Goal: Transaction & Acquisition: Download file/media

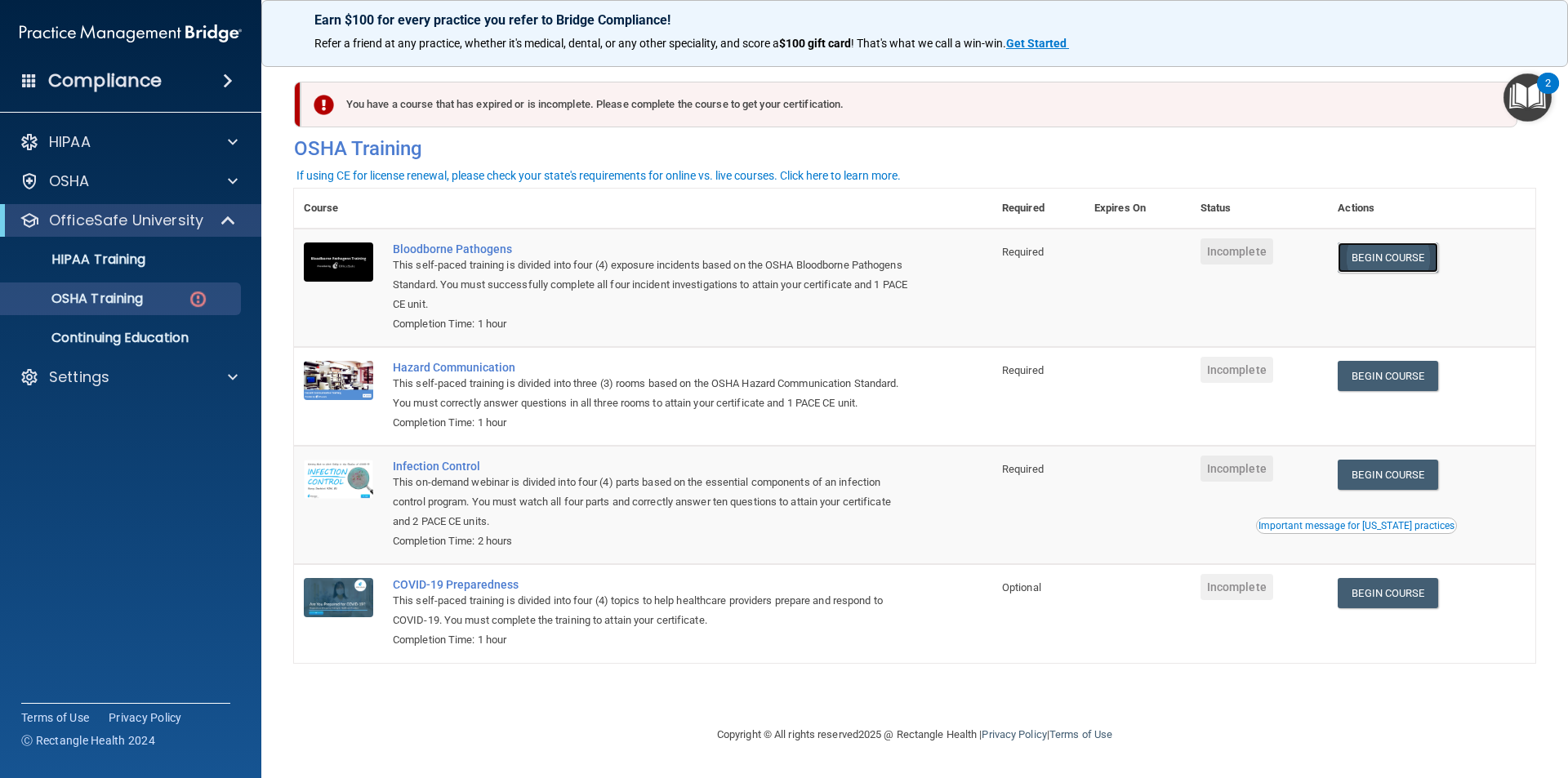
click at [1383, 252] on link "Begin Course" at bounding box center [1388, 257] width 100 height 30
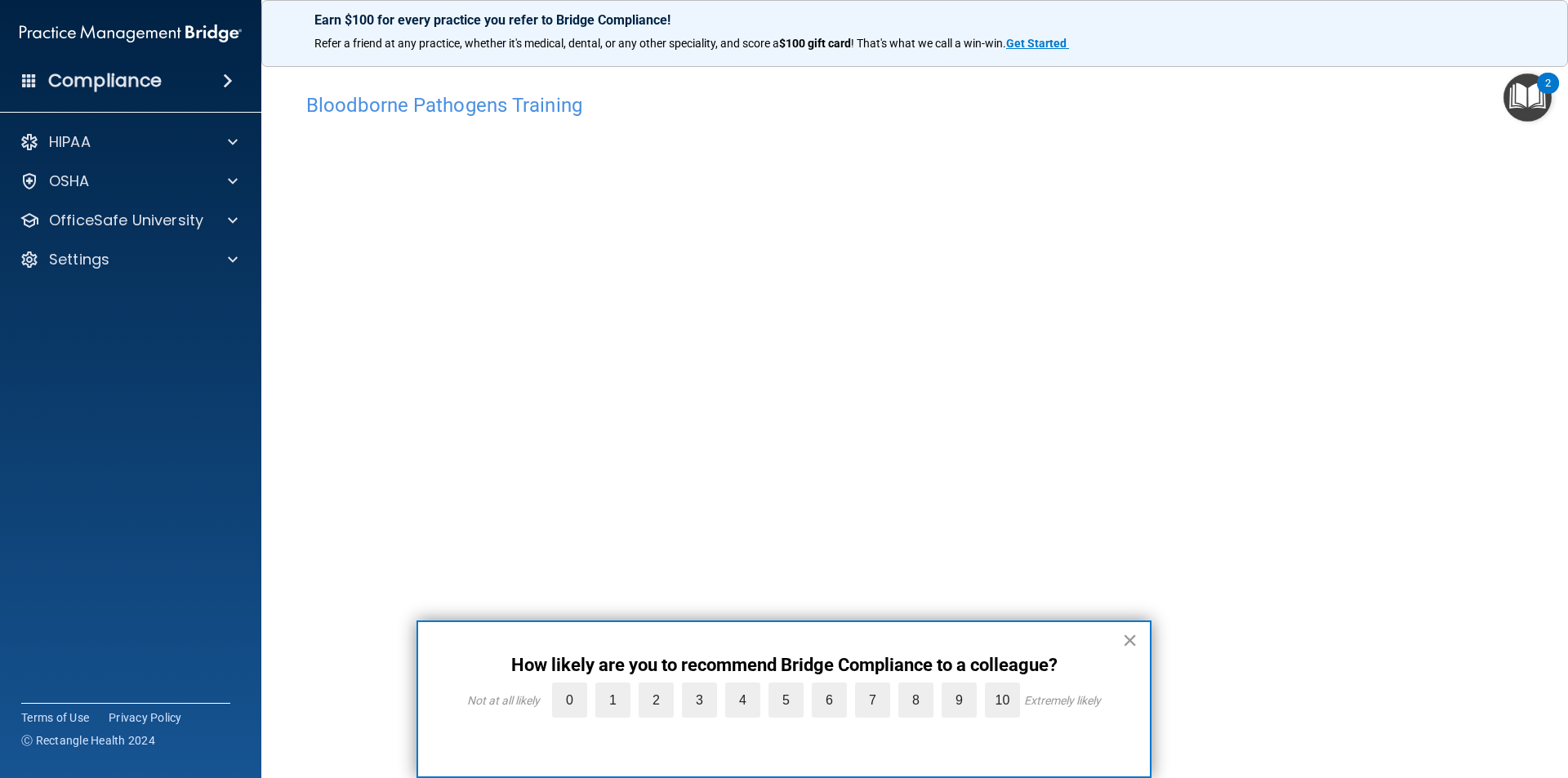
click at [1127, 636] on button "×" at bounding box center [1130, 640] width 16 height 26
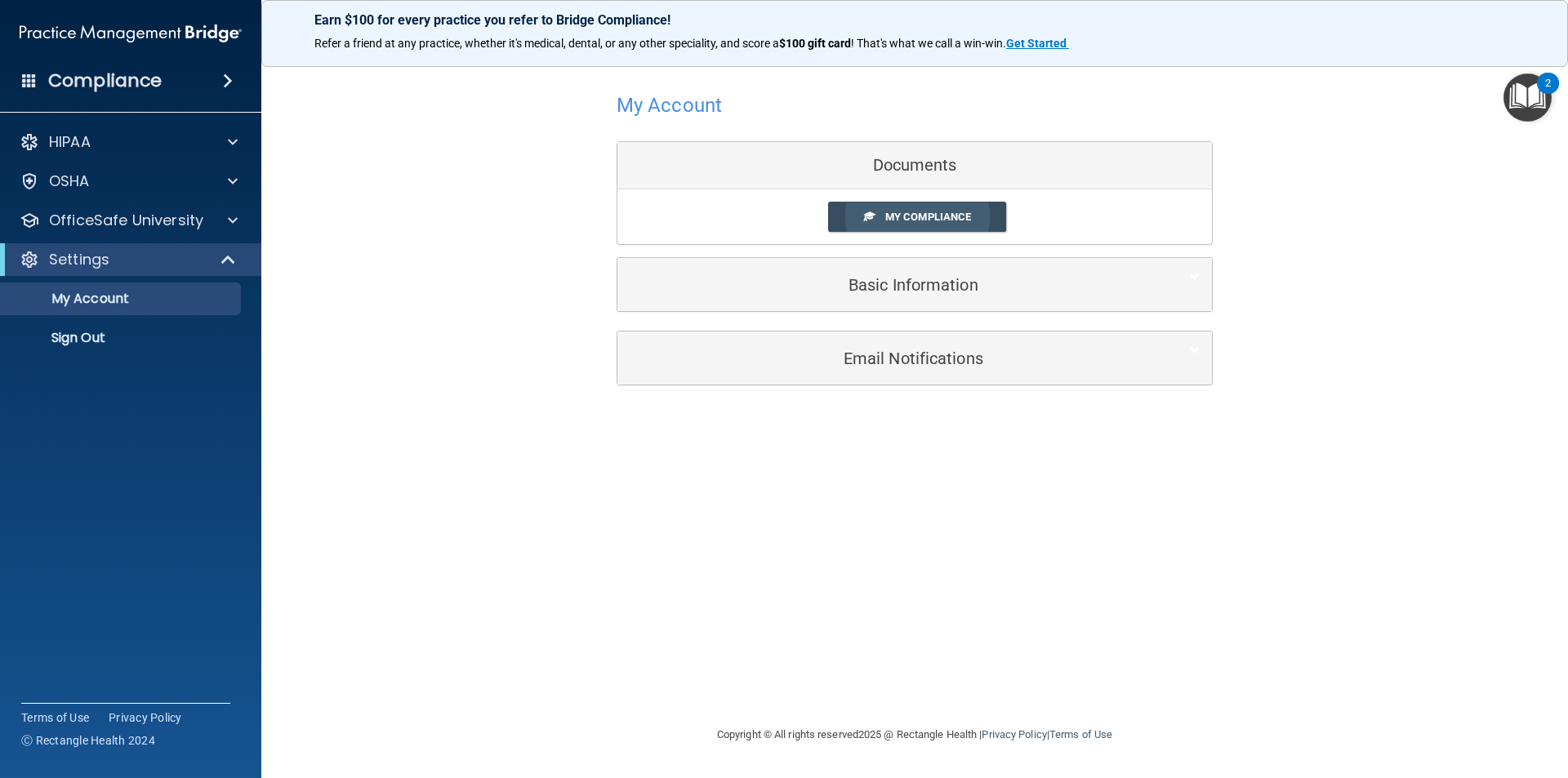
click at [971, 219] on span "My Compliance" at bounding box center [927, 217] width 85 height 12
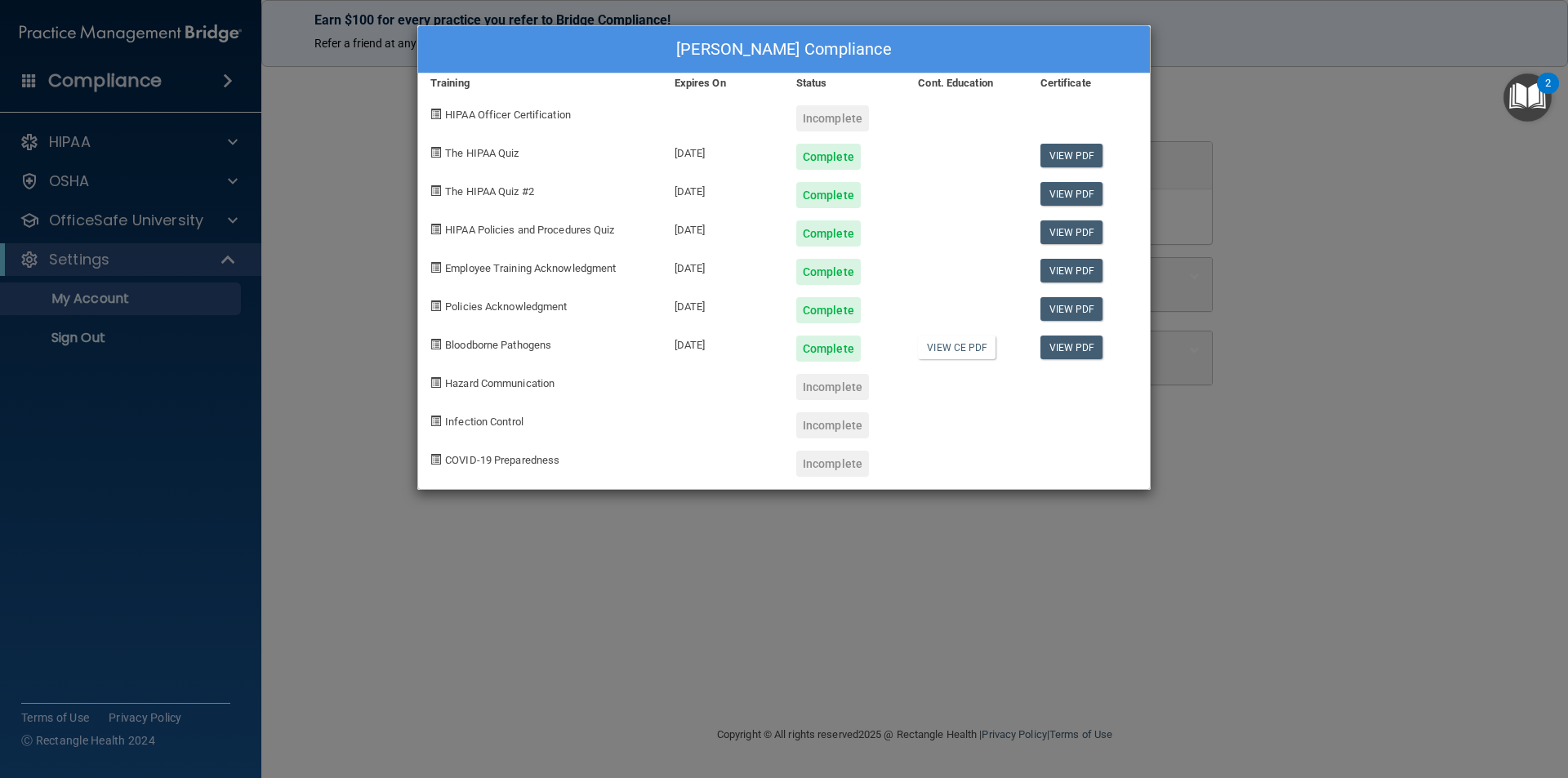
click at [889, 651] on div "Madison Herndon's Compliance Training Expires On Status Cont. Education Certifi…" at bounding box center [784, 389] width 1568 height 778
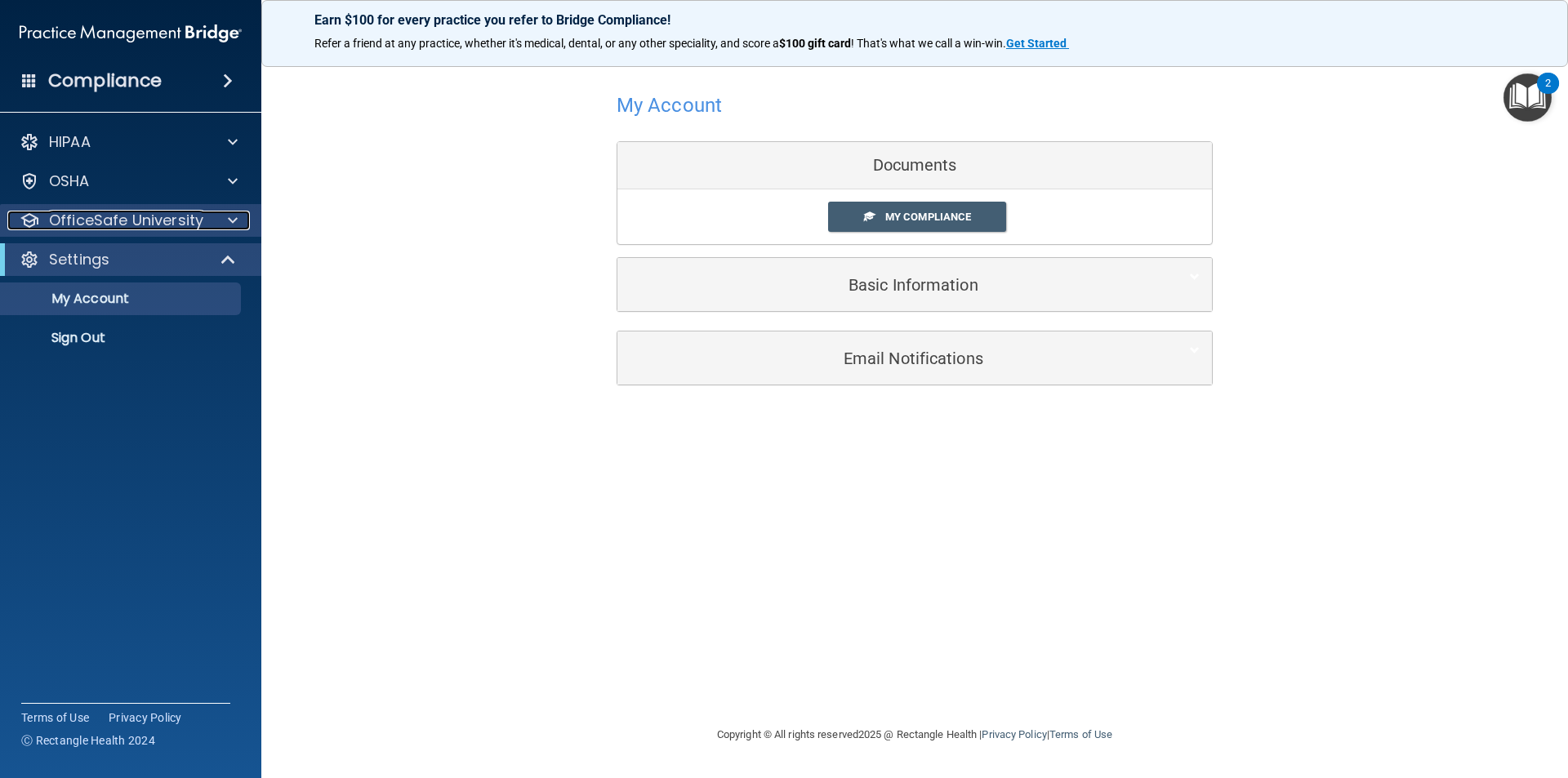
click at [93, 216] on p "OfficeSafe University" at bounding box center [125, 220] width 154 height 20
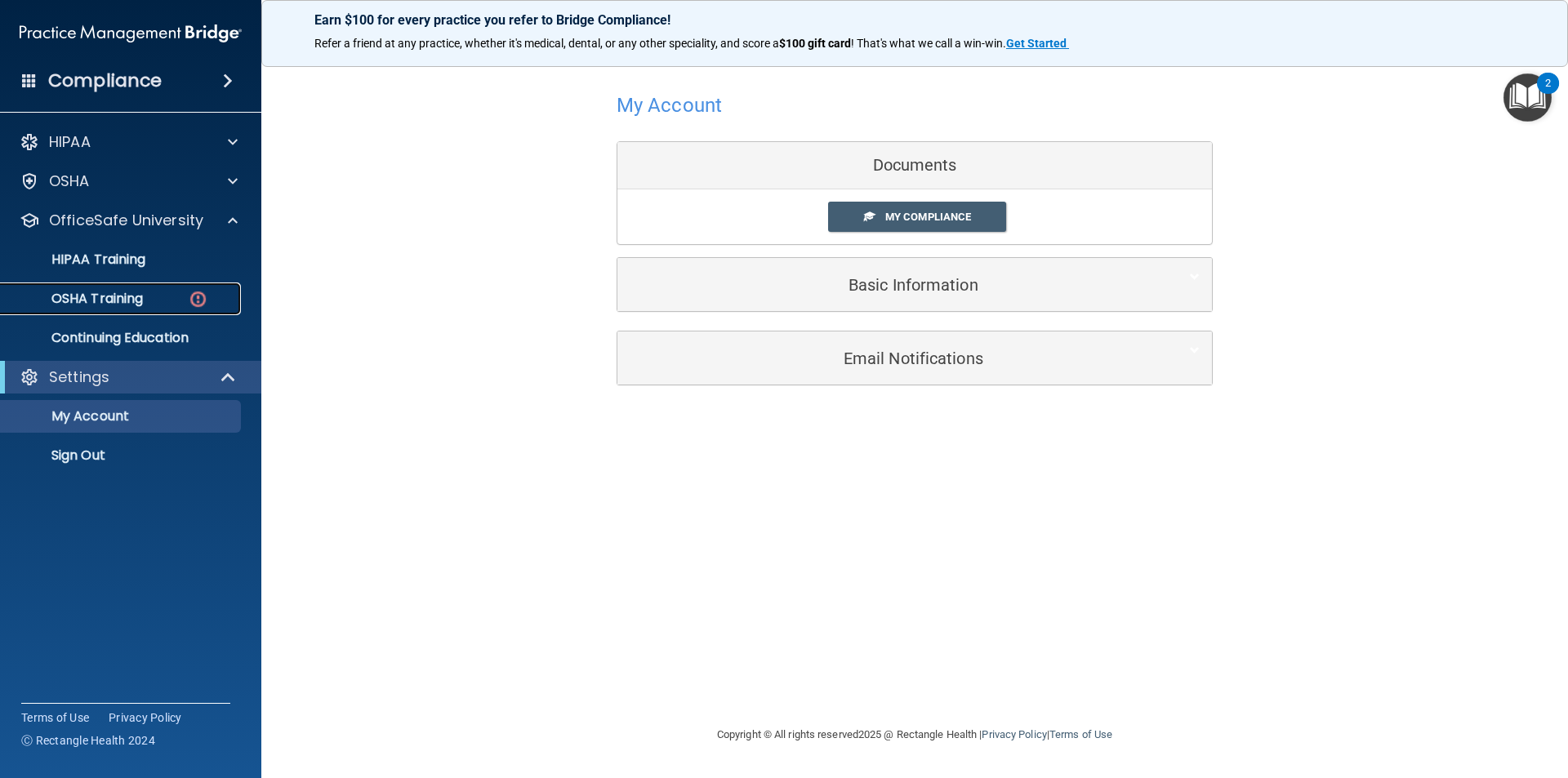
click at [142, 286] on link "OSHA Training" at bounding box center [112, 298] width 257 height 32
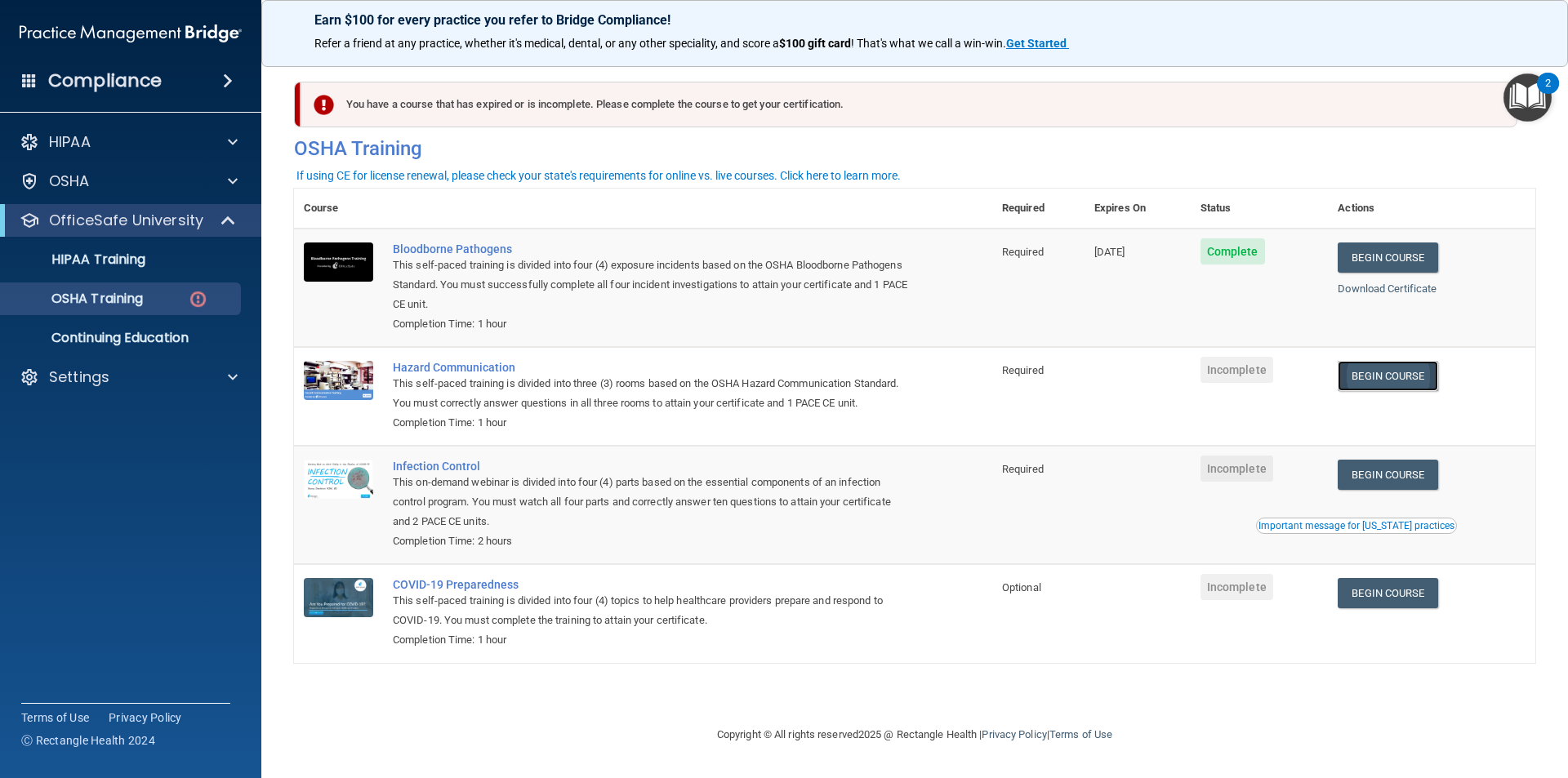
click at [1369, 383] on link "Begin Course" at bounding box center [1388, 375] width 100 height 30
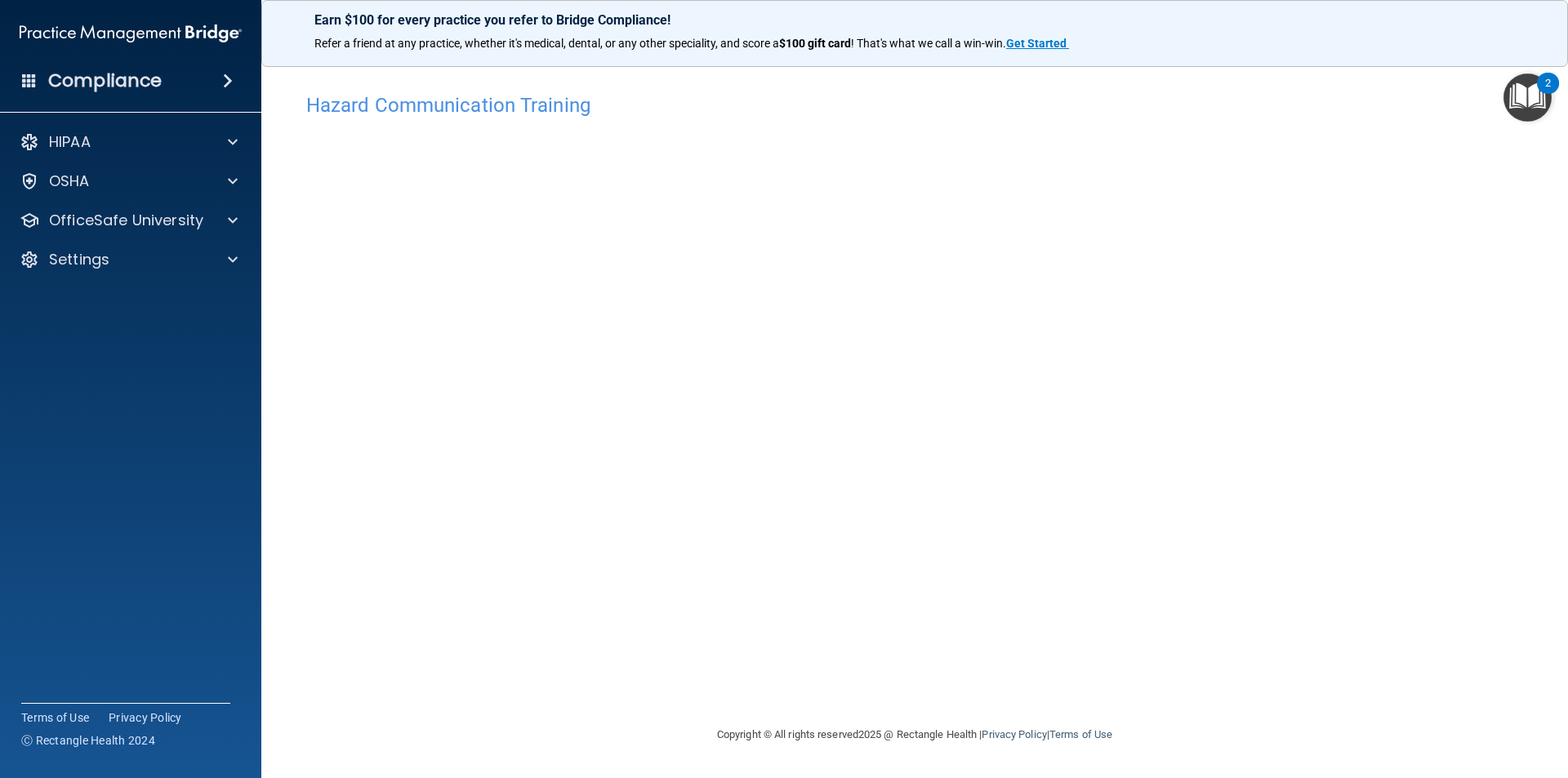
click at [1356, 462] on div "Hazard Communication Training This course doesn’t expire until . Are you sure y…" at bounding box center [914, 405] width 1241 height 640
click at [99, 217] on p "OfficeSafe University" at bounding box center [125, 220] width 154 height 20
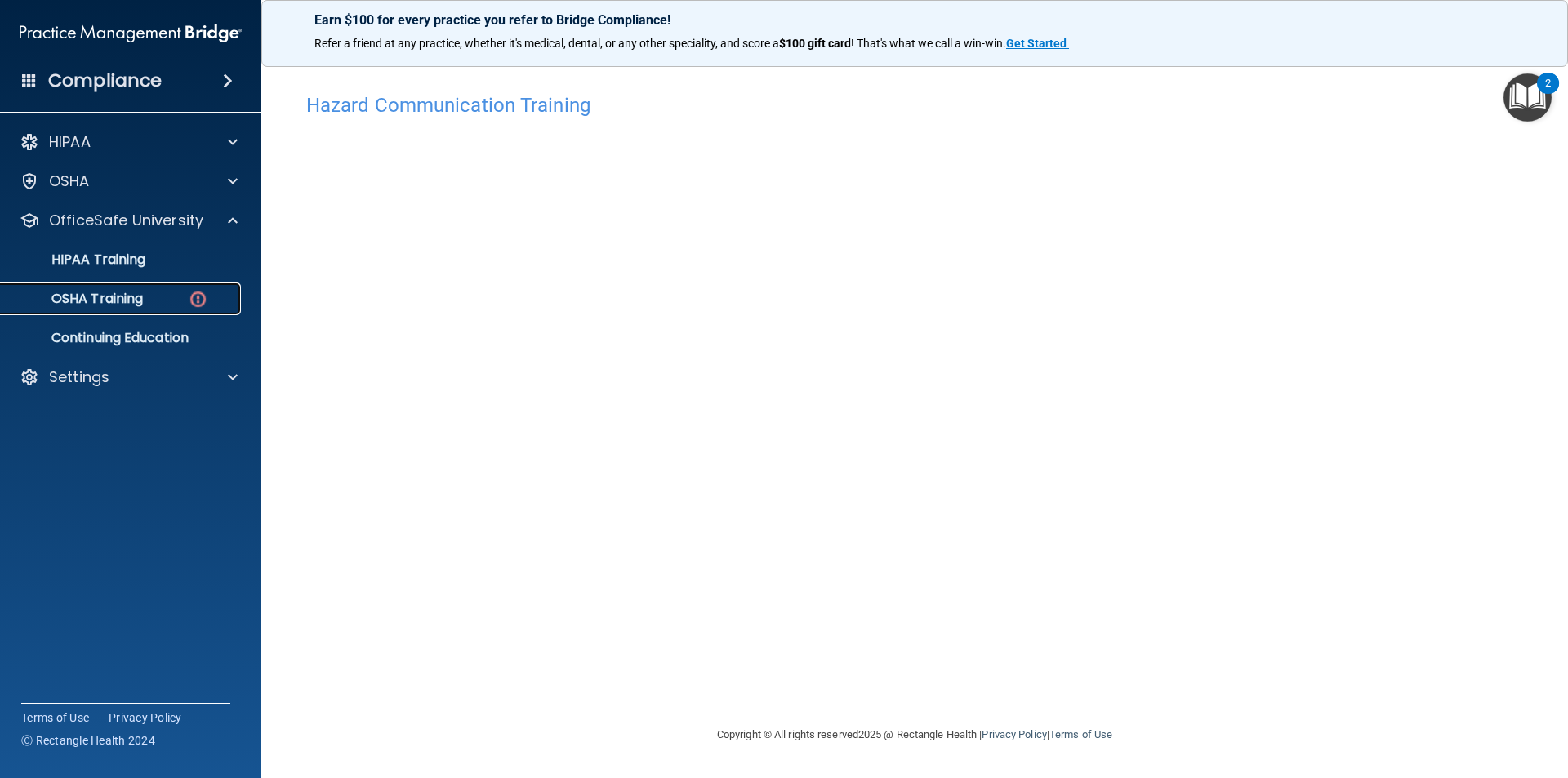
click at [105, 292] on p "OSHA Training" at bounding box center [76, 299] width 132 height 17
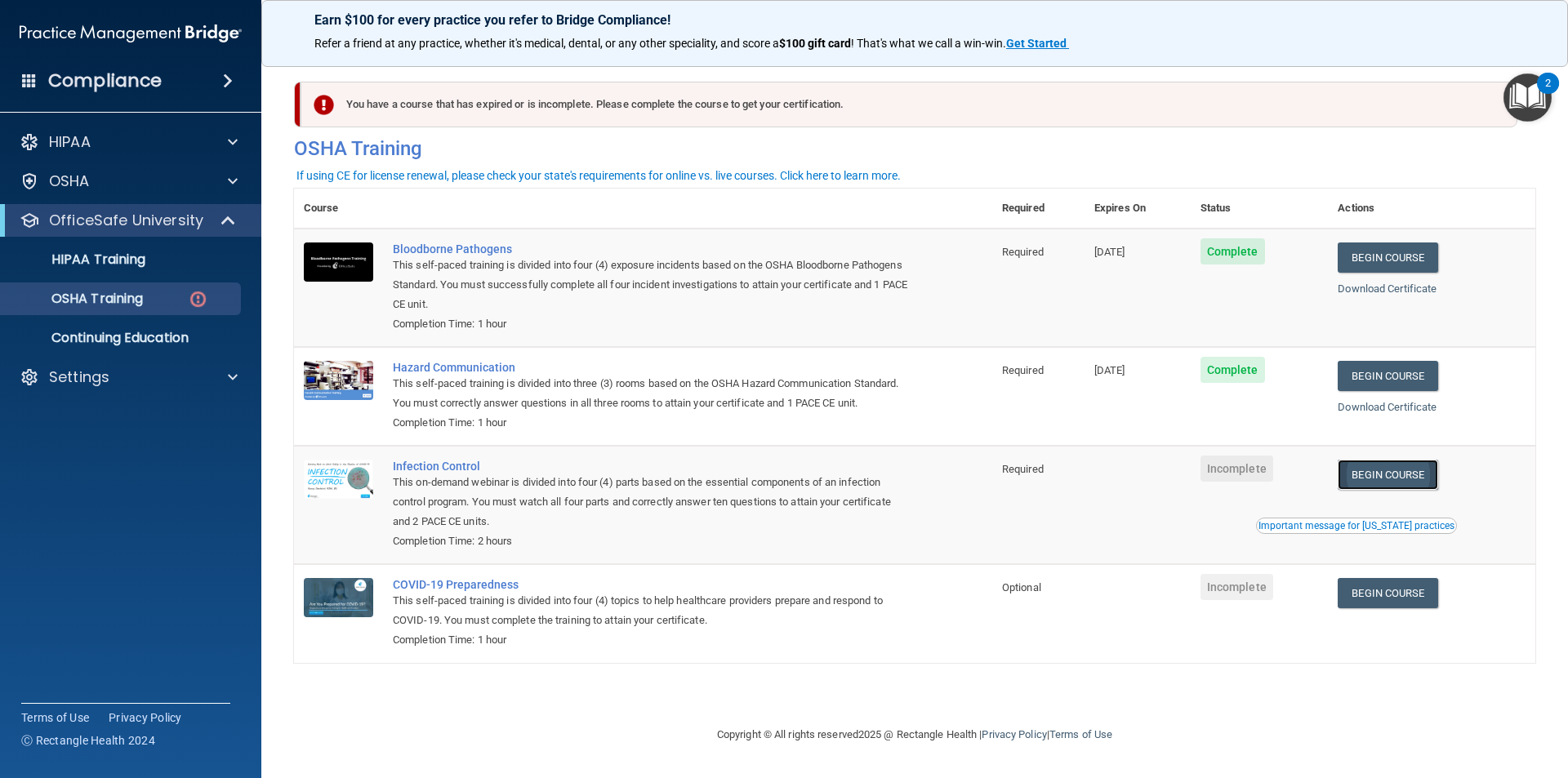
click at [1401, 482] on link "Begin Course" at bounding box center [1388, 474] width 100 height 30
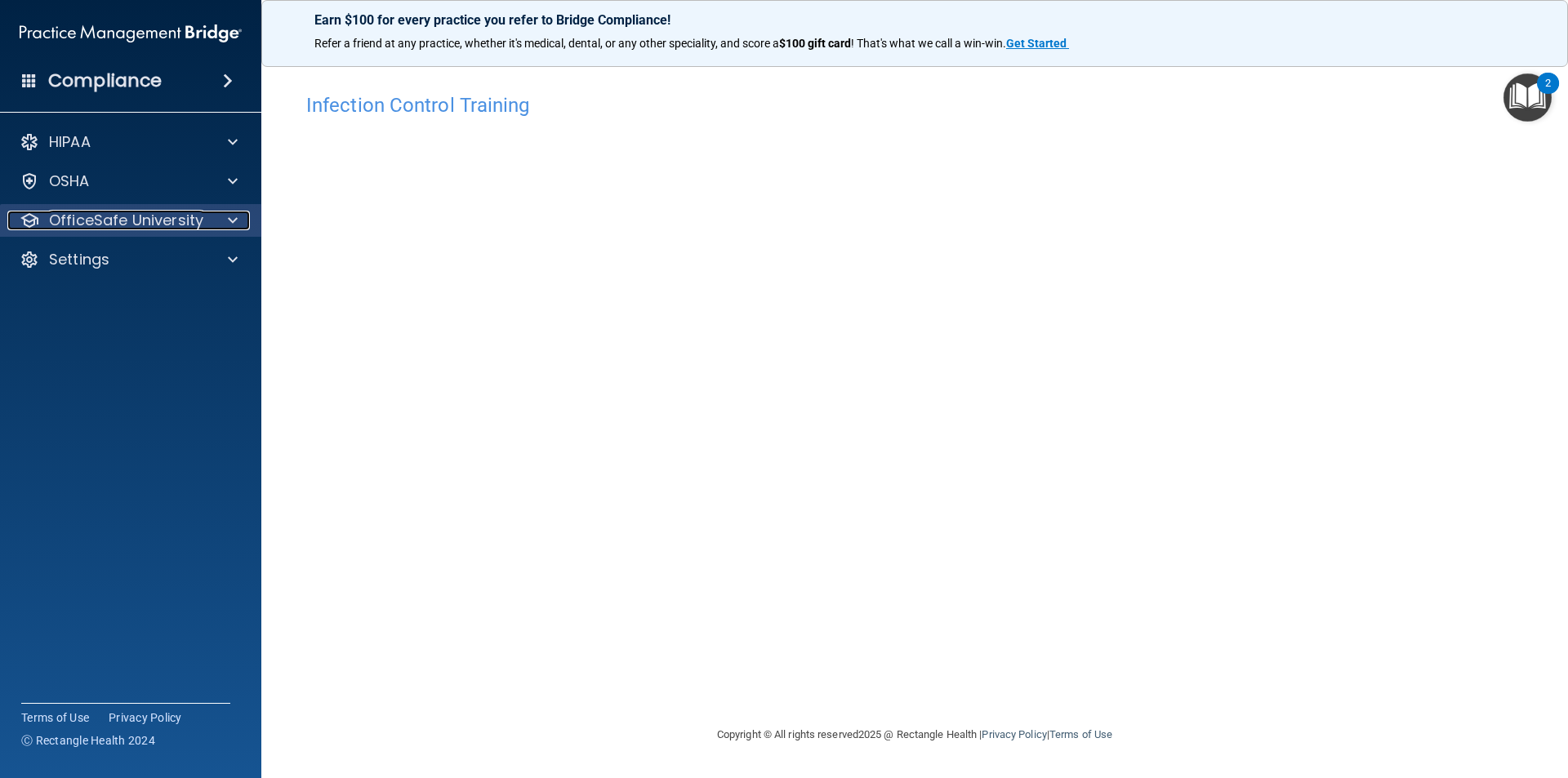
click at [86, 215] on p "OfficeSafe University" at bounding box center [125, 220] width 154 height 20
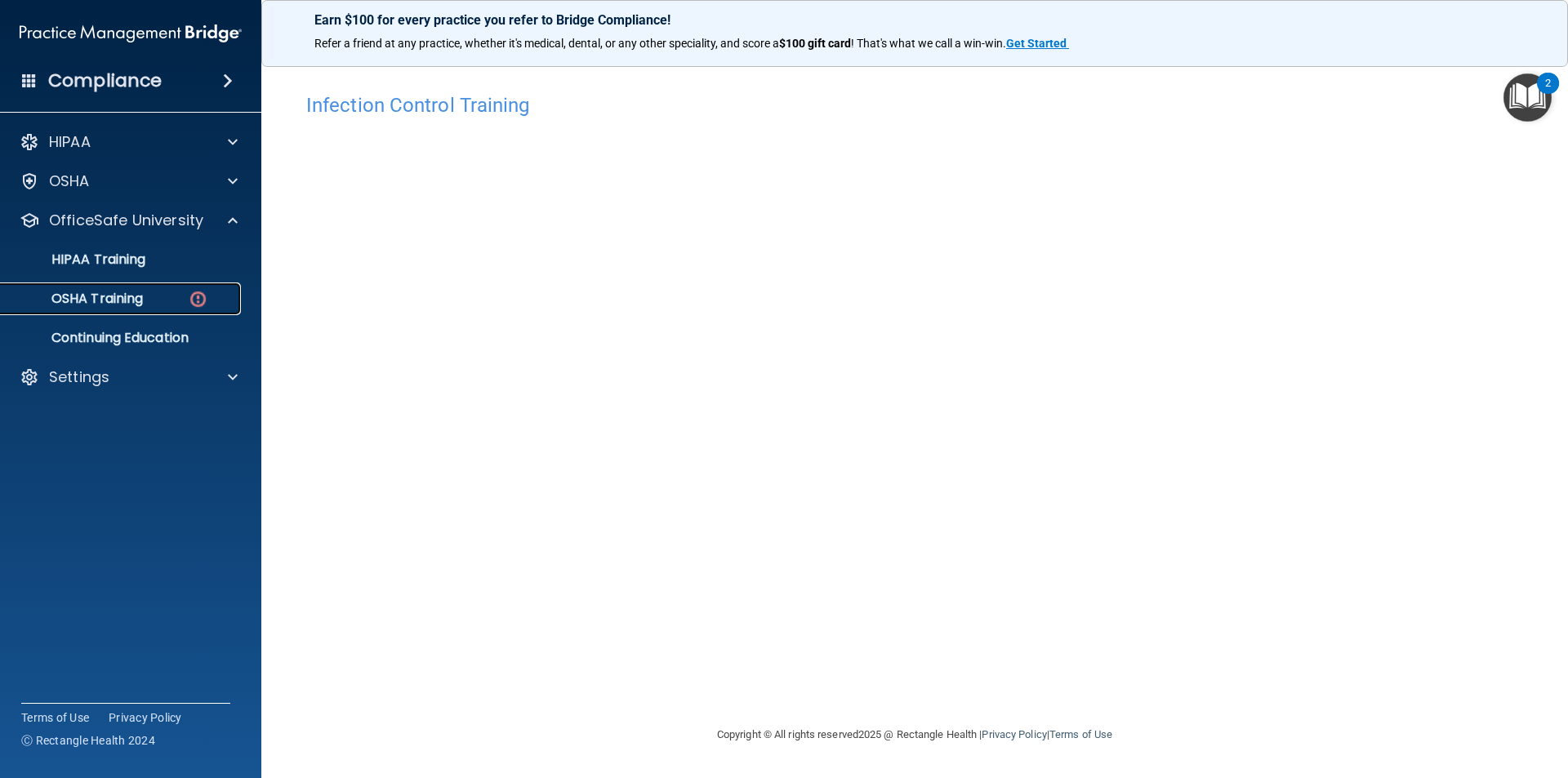
click at [129, 305] on p "OSHA Training" at bounding box center [76, 299] width 132 height 17
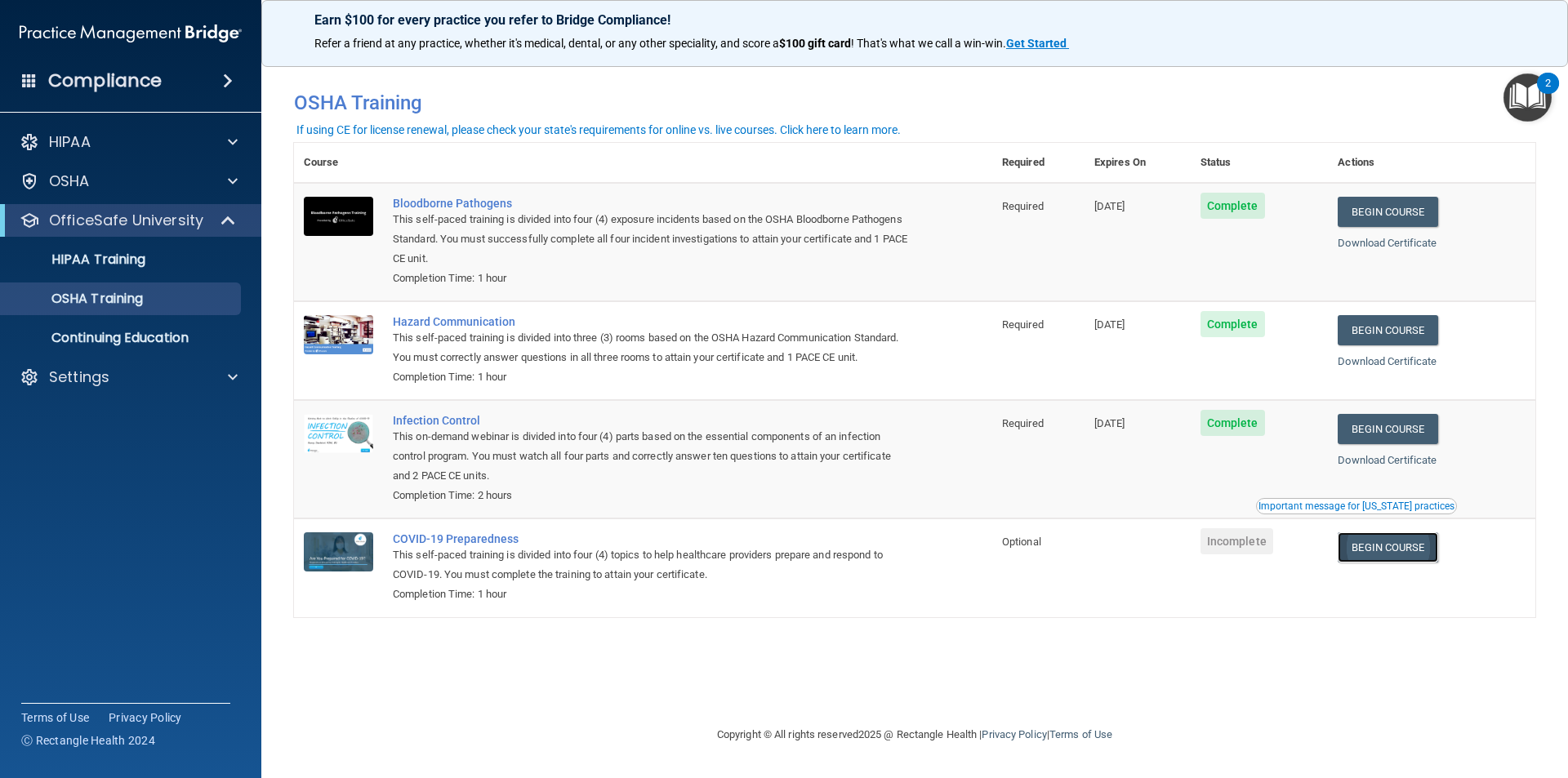
click at [1425, 550] on link "Begin Course" at bounding box center [1388, 547] width 100 height 30
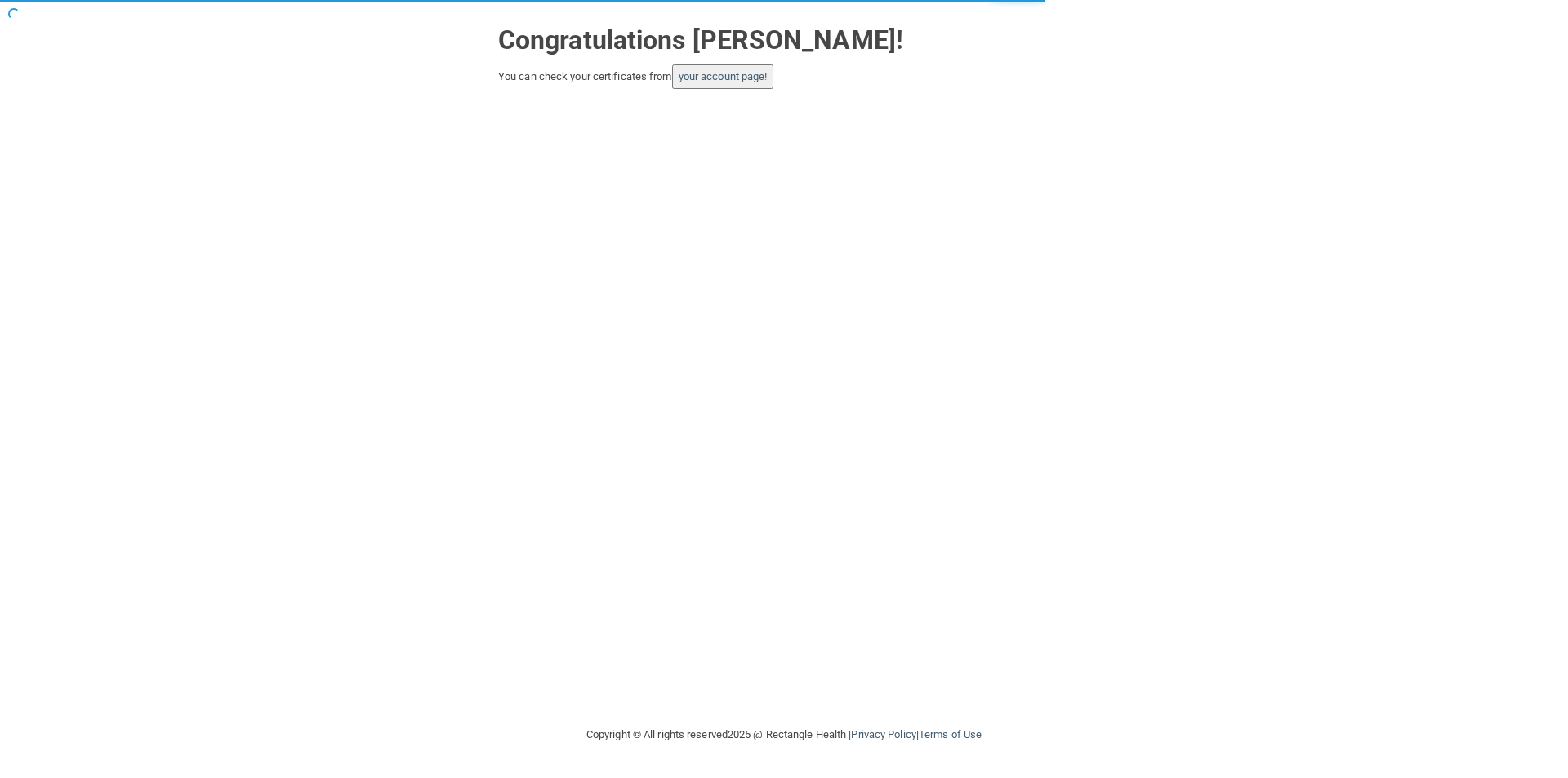
click at [736, 70] on button "your account page!" at bounding box center [723, 76] width 102 height 24
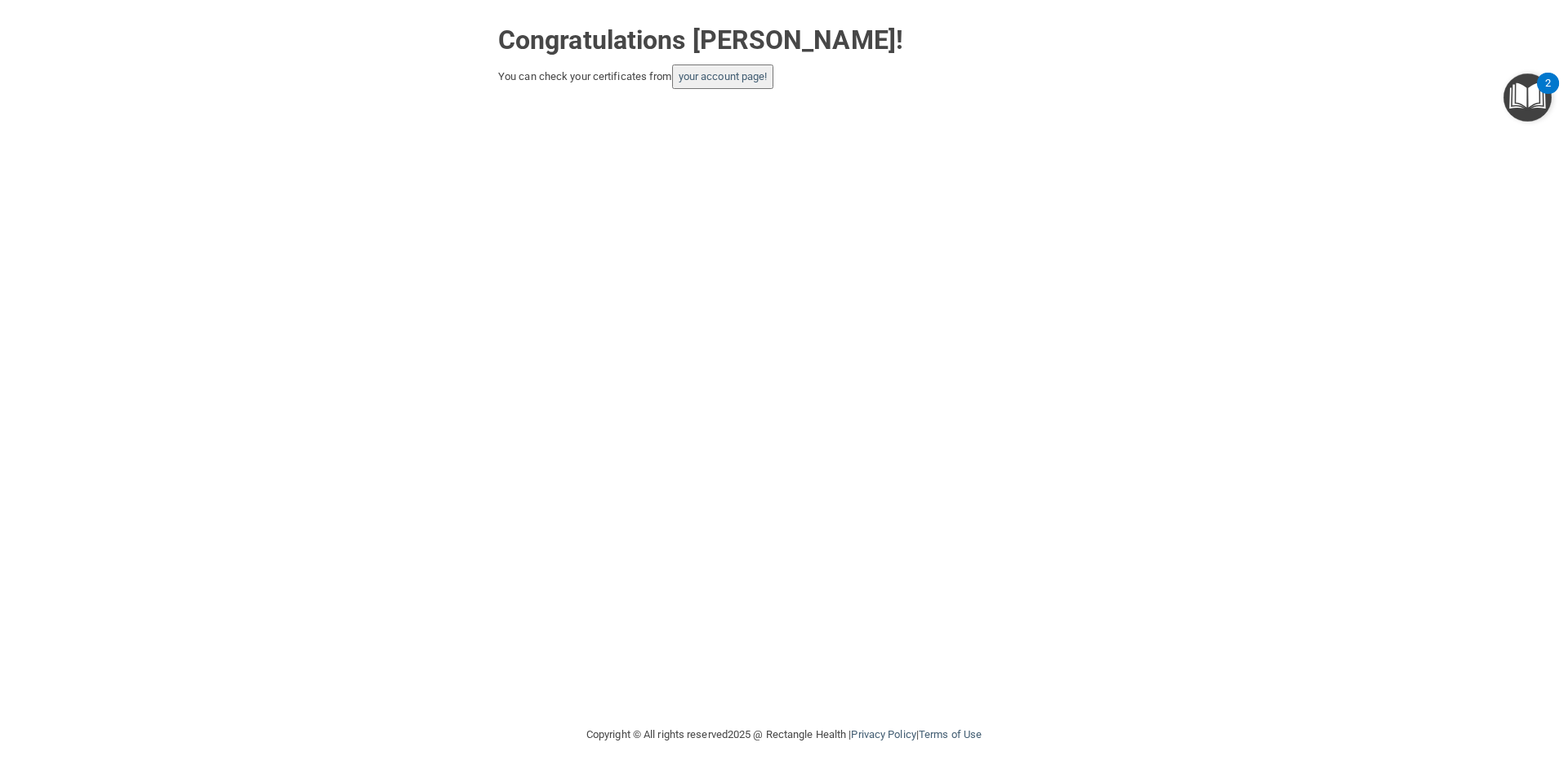
click at [731, 84] on button "your account page!" at bounding box center [723, 76] width 102 height 24
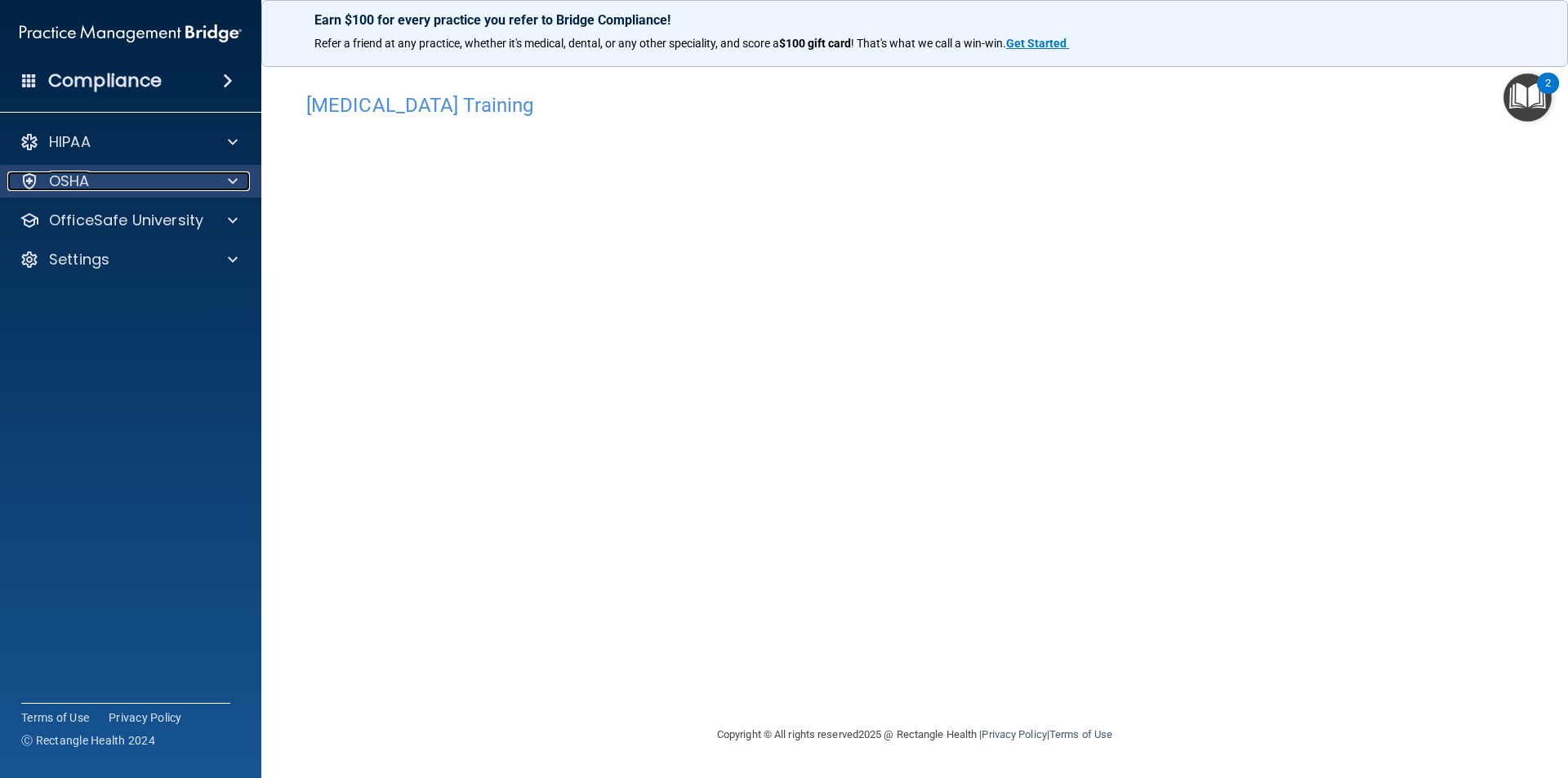
click at [154, 185] on div "OSHA" at bounding box center [108, 181] width 203 height 20
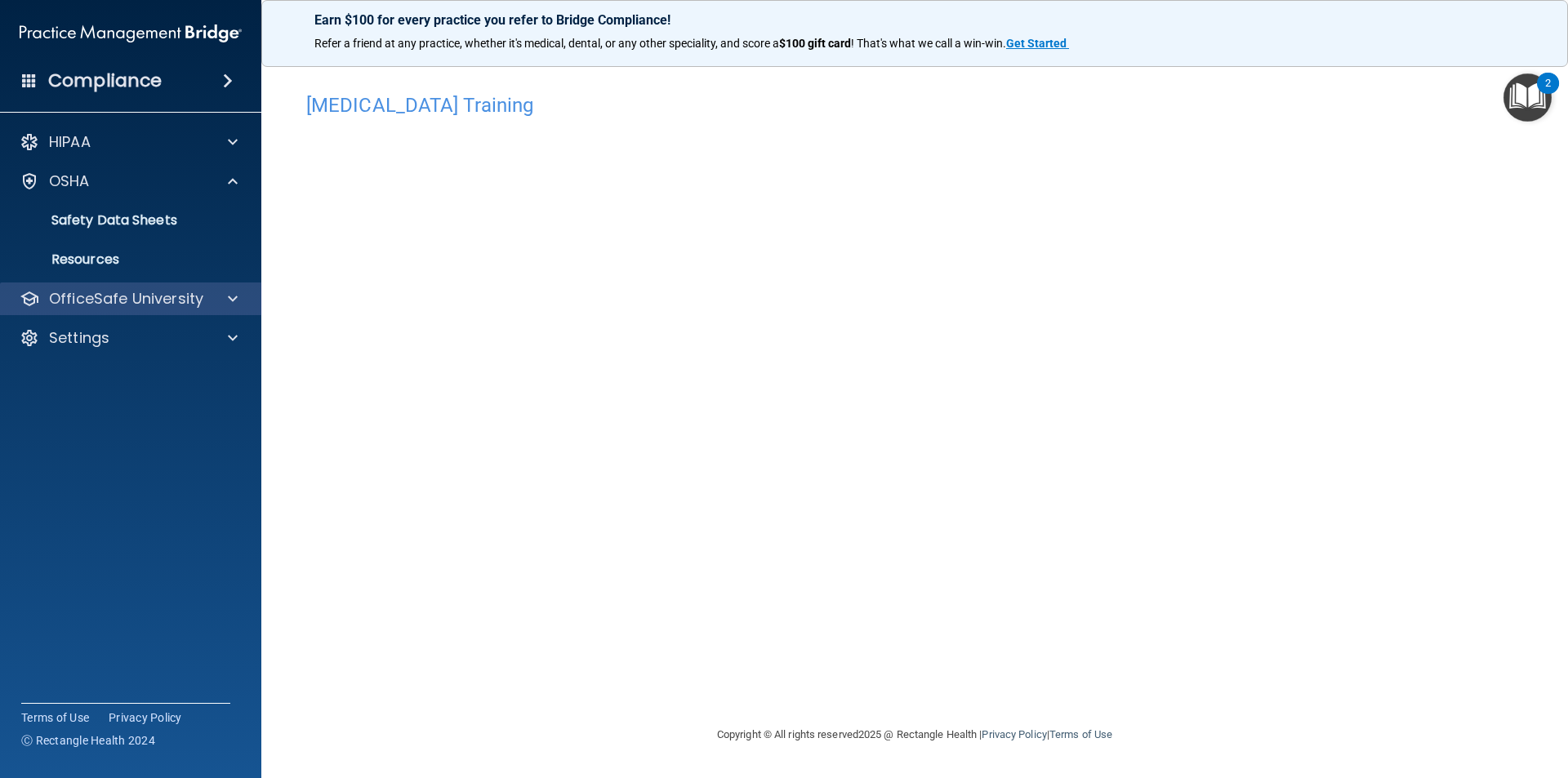
click at [178, 286] on div "OfficeSafe University" at bounding box center [130, 298] width 262 height 32
click at [178, 301] on p "OfficeSafe University" at bounding box center [125, 299] width 154 height 20
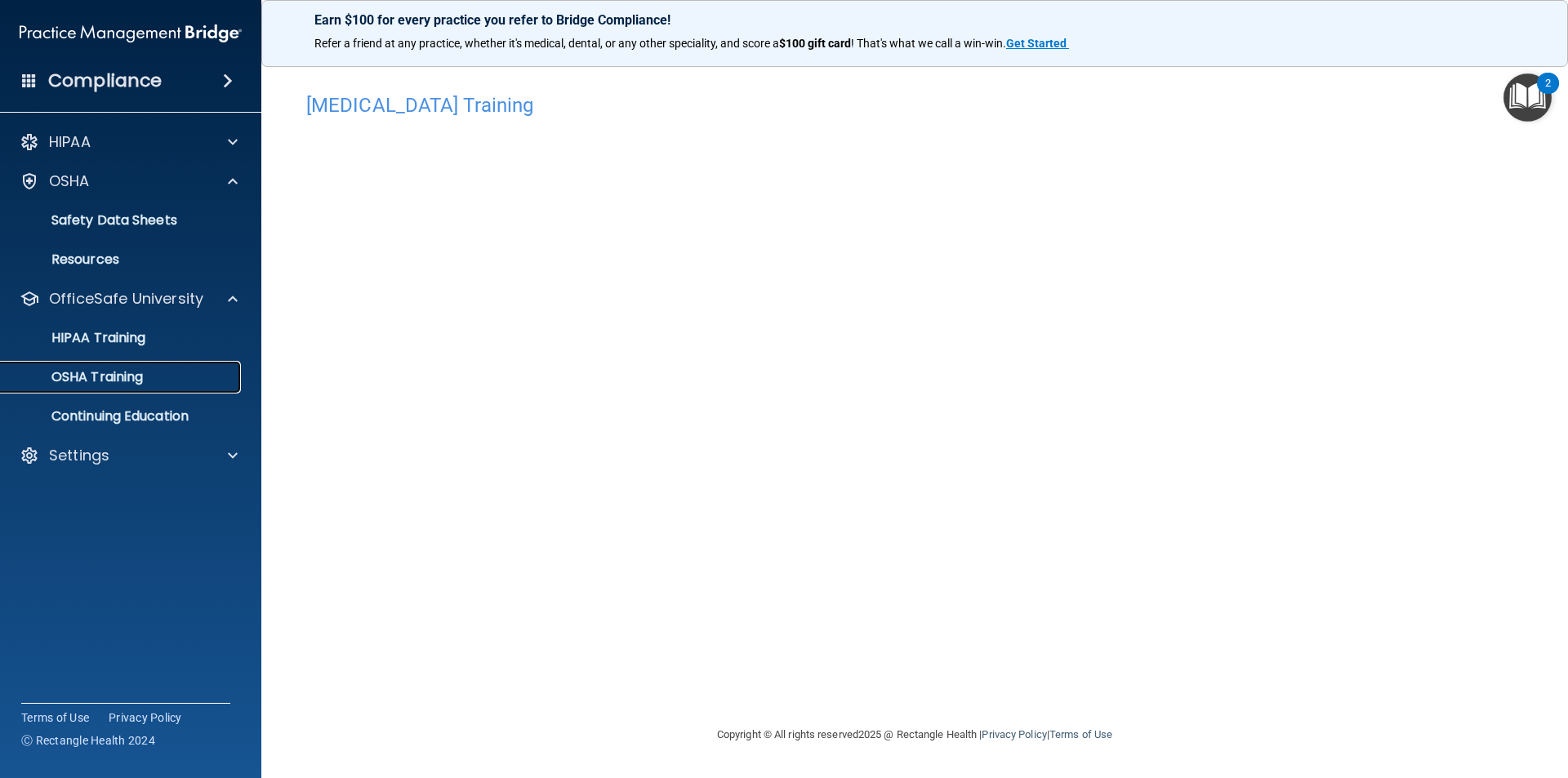
click at [169, 377] on div "OSHA Training" at bounding box center [122, 377] width 222 height 17
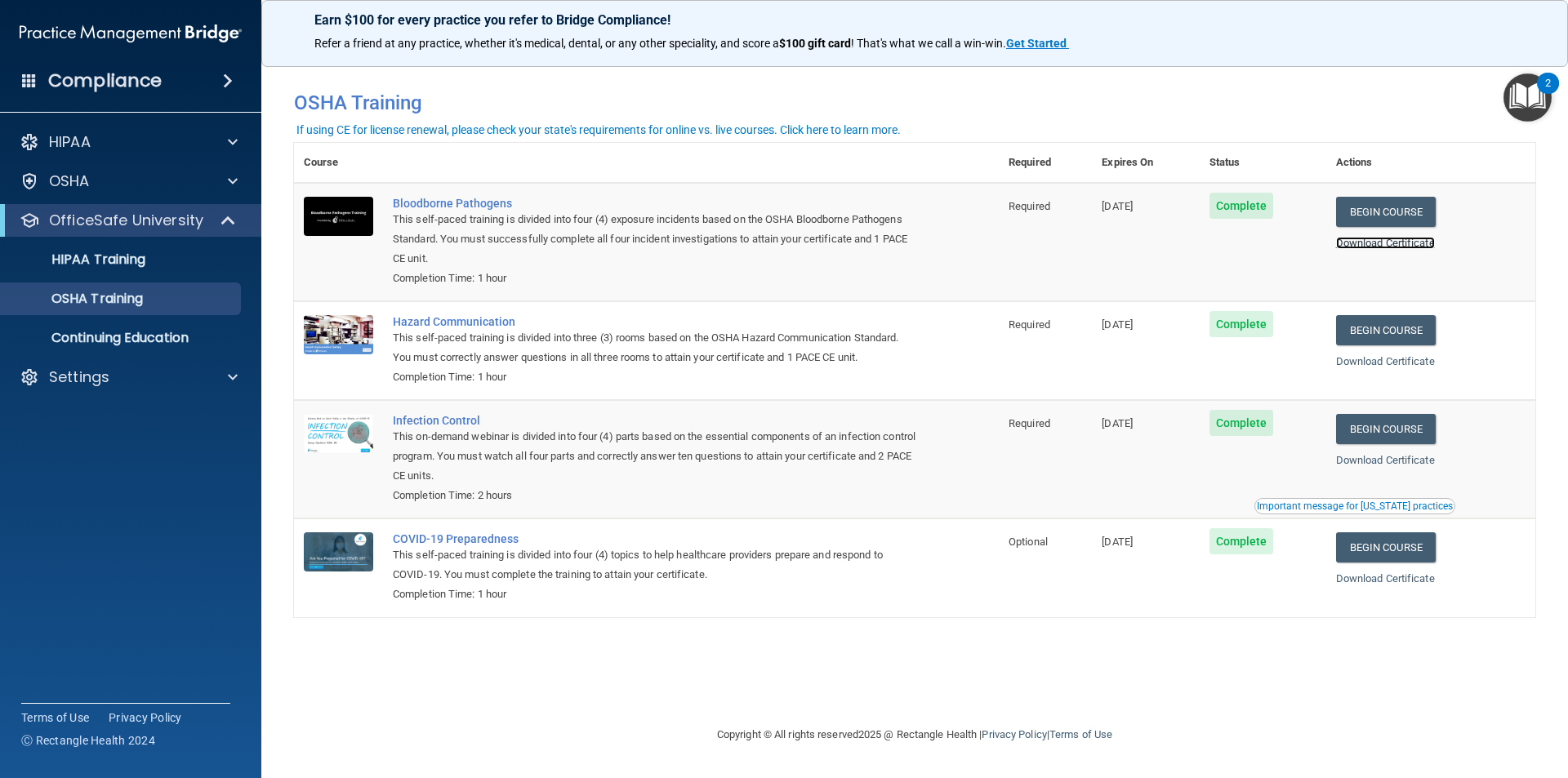
click at [1382, 242] on link "Download Certificate" at bounding box center [1385, 243] width 99 height 12
click at [1392, 367] on link "Download Certificate" at bounding box center [1385, 361] width 99 height 12
click at [1423, 458] on link "Download Certificate" at bounding box center [1385, 460] width 99 height 12
click at [1368, 582] on link "Download Certificate" at bounding box center [1385, 578] width 99 height 12
click at [74, 217] on p "OfficeSafe University" at bounding box center [125, 220] width 154 height 20
